Goal: Task Accomplishment & Management: Manage account settings

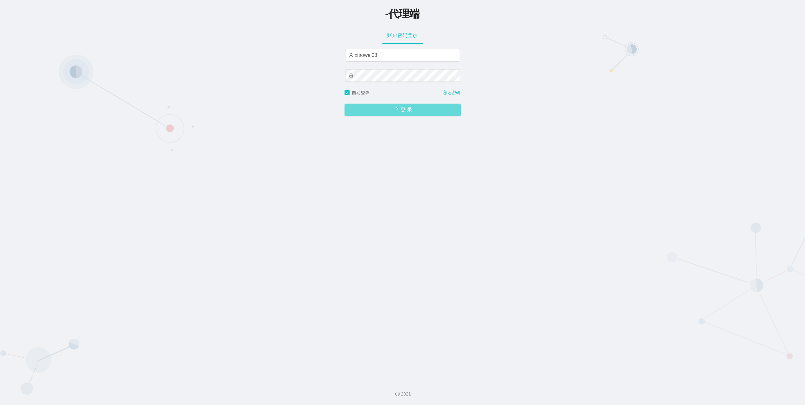
click at [390, 110] on span "登 录" at bounding box center [402, 109] width 116 height 5
click at [416, 112] on span "登 录" at bounding box center [402, 109] width 116 height 5
click at [404, 108] on span "登 录" at bounding box center [402, 109] width 116 height 5
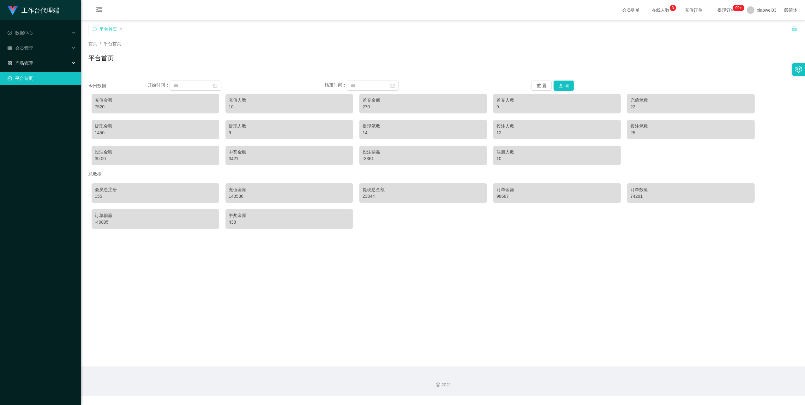
click at [53, 58] on div "产品管理" at bounding box center [40, 63] width 81 height 13
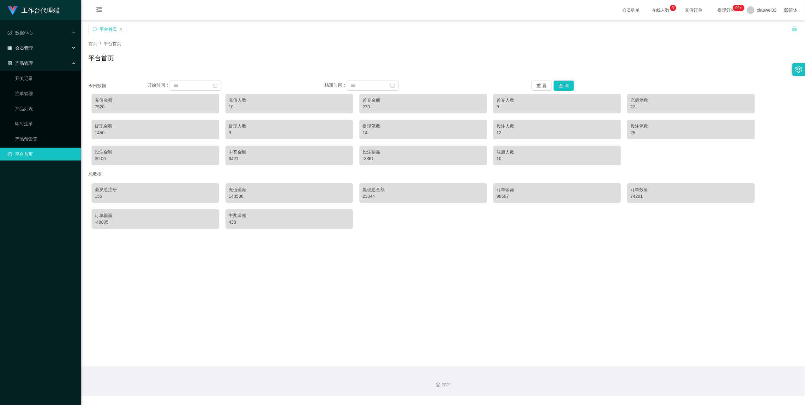
click at [63, 47] on div "会员管理" at bounding box center [40, 48] width 81 height 13
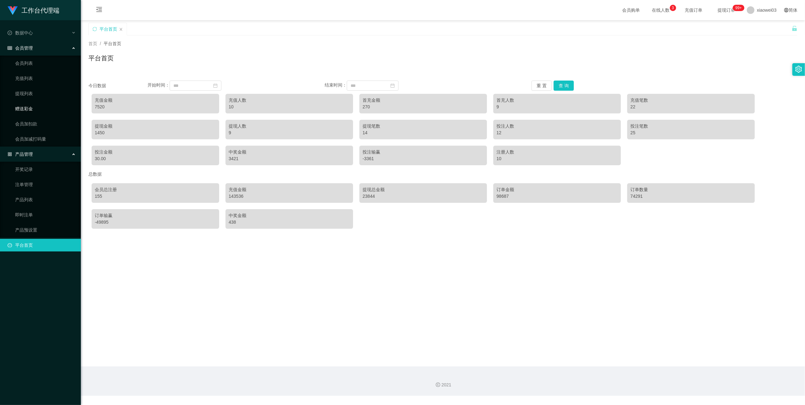
click at [39, 103] on link "赠送彩金" at bounding box center [45, 108] width 61 height 13
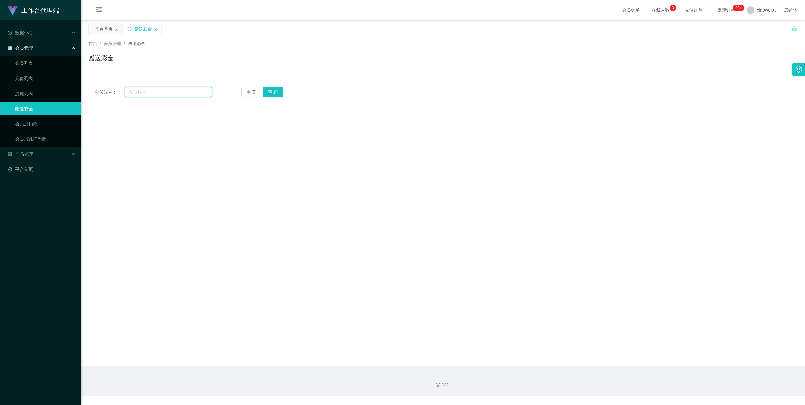
click at [191, 87] on input "text" at bounding box center [168, 92] width 87 height 10
paste input "Mike1992"
type input "Mike1992"
click at [282, 95] on button "查 询" at bounding box center [273, 92] width 20 height 10
click at [245, 169] on span "彩金扣款" at bounding box center [253, 170] width 23 height 5
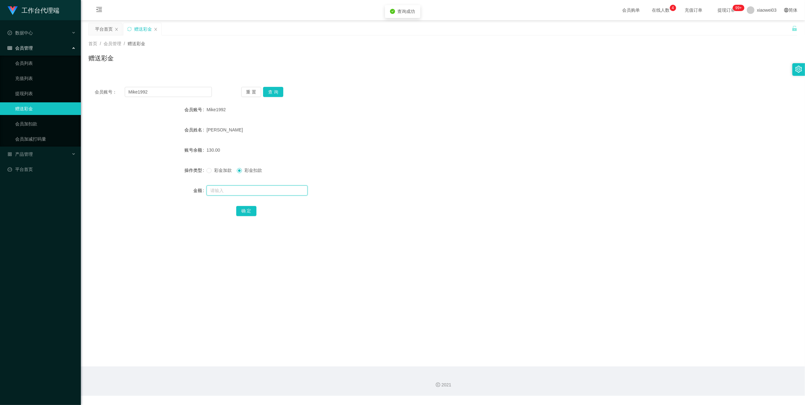
click at [233, 186] on input "text" at bounding box center [256, 190] width 101 height 10
type input "130"
click at [254, 210] on button "确 定" at bounding box center [246, 211] width 20 height 10
click at [520, 216] on div "确 定" at bounding box center [442, 210] width 413 height 13
